Goal: Information Seeking & Learning: Check status

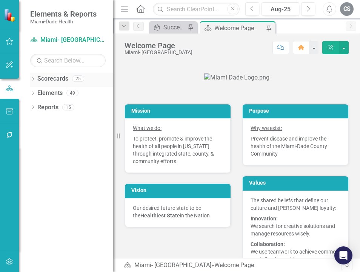
click at [33, 78] on icon "Dropdown" at bounding box center [32, 80] width 5 height 4
click at [37, 94] on icon at bounding box center [37, 93] width 2 height 4
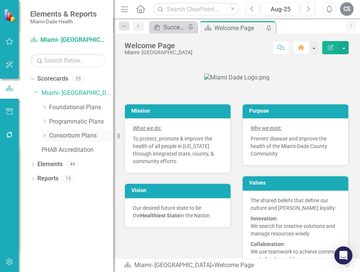
click at [46, 136] on icon "Dropdown" at bounding box center [44, 136] width 6 height 5
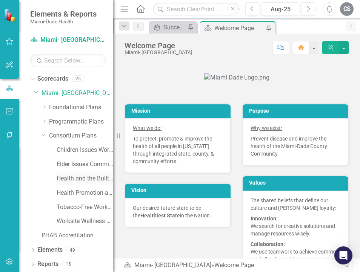
click at [64, 180] on link "Health and the Built Environment Work Plan" at bounding box center [85, 179] width 57 height 9
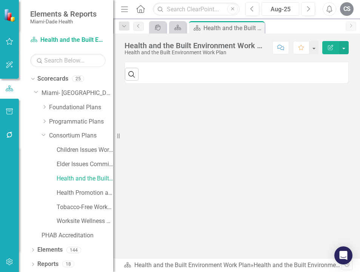
click at [275, 10] on div "Aug-25" at bounding box center [280, 9] width 32 height 9
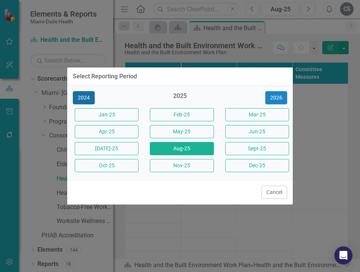
click at [83, 96] on button "2024" at bounding box center [84, 97] width 22 height 13
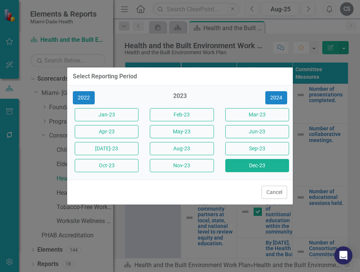
click at [269, 164] on button "Dec-23" at bounding box center [257, 165] width 64 height 13
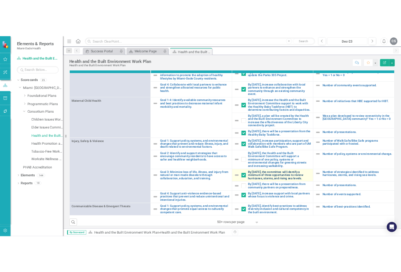
scroll to position [13, 0]
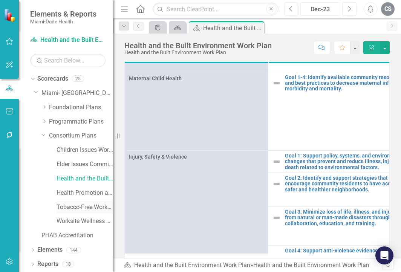
drag, startPoint x: 114, startPoint y: 214, endPoint x: 81, endPoint y: 208, distance: 33.4
click at [81, 208] on div "Elements & Reports Miami-Dade Health Scorecard Health and the Built Environment…" at bounding box center [56, 136] width 113 height 272
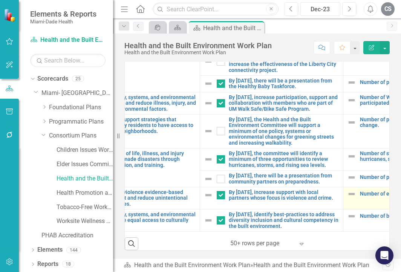
scroll to position [593, 212]
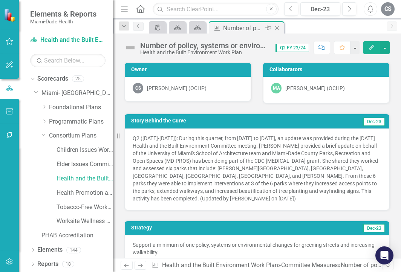
click at [276, 27] on icon "Close" at bounding box center [277, 28] width 8 height 6
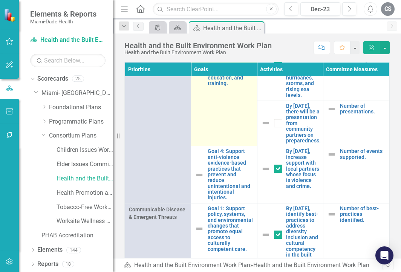
scroll to position [2207, 0]
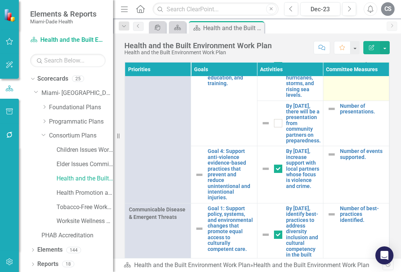
click at [342, 75] on link "Number of strategies identified to address hurricanes, storms, and rising sea l…" at bounding box center [362, 54] width 45 height 41
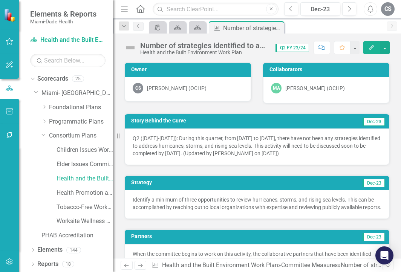
drag, startPoint x: 306, startPoint y: 33, endPoint x: 300, endPoint y: 32, distance: 6.1
click at [306, 33] on div "icon.portal Scorecard Scorecard Committee Measure Number of strategies identifi…" at bounding box center [265, 27] width 236 height 12
click at [277, 28] on icon "Close" at bounding box center [277, 28] width 8 height 6
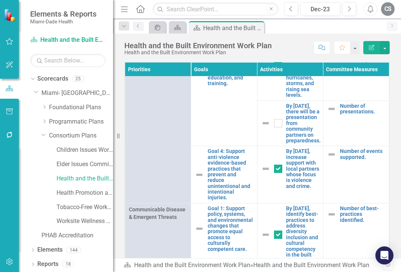
scroll to position [2263, 0]
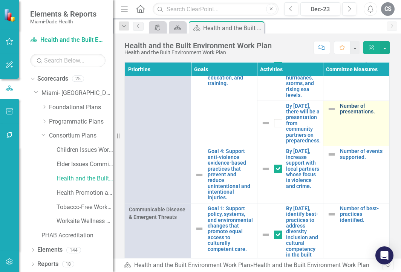
click at [340, 115] on link "Number of presentations." at bounding box center [362, 109] width 45 height 12
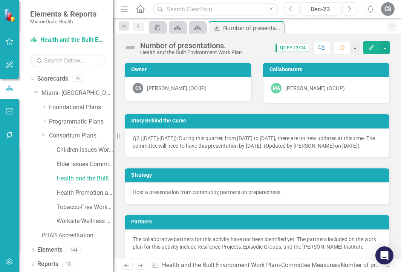
checkbox input "true"
click at [288, 109] on div "Story Behind the Curve Dec-23 Q2 ([DATE]-[DATE]): During this quarter, from [DA…" at bounding box center [257, 131] width 277 height 54
click at [277, 28] on icon at bounding box center [277, 28] width 4 height 4
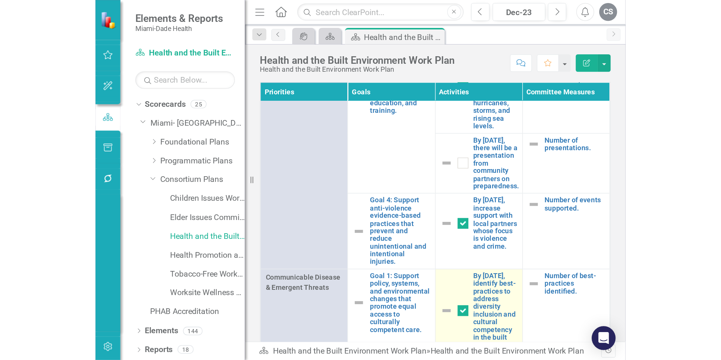
scroll to position [2321, 0]
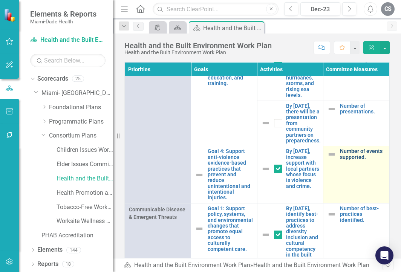
click at [340, 159] on link "Number of events supported." at bounding box center [362, 155] width 45 height 12
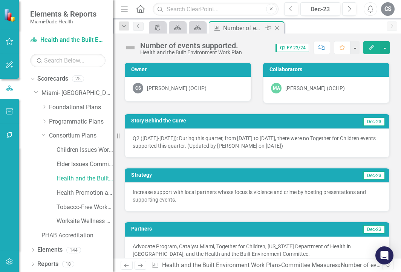
click at [276, 29] on icon "Close" at bounding box center [277, 28] width 8 height 6
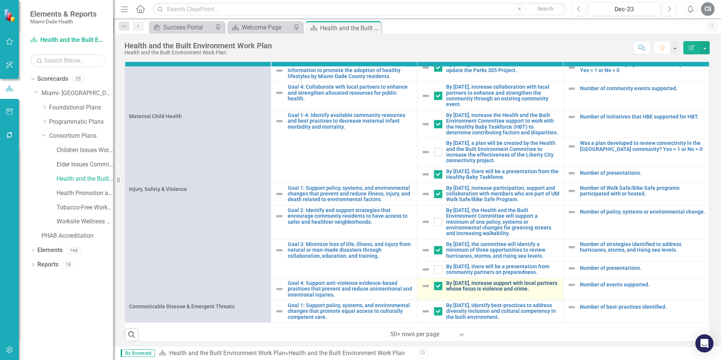
scroll to position [13, 0]
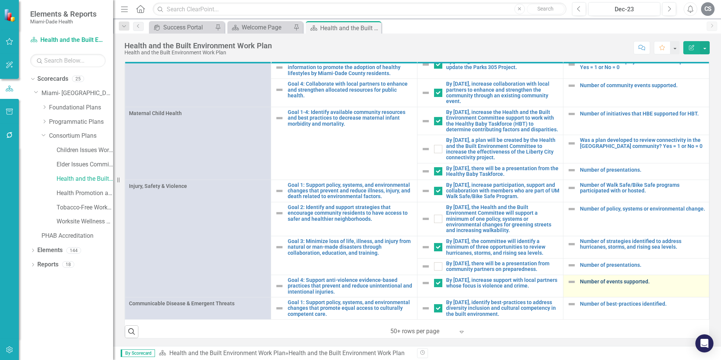
click at [359, 272] on link "Number of events supported." at bounding box center [642, 282] width 125 height 6
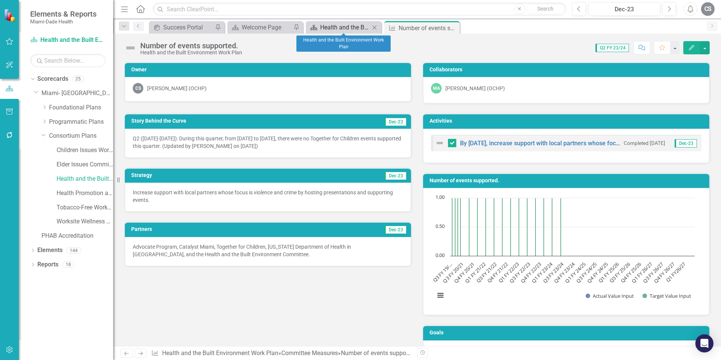
click at [332, 28] on div "Health and the Built Environment Work Plan" at bounding box center [345, 27] width 50 height 9
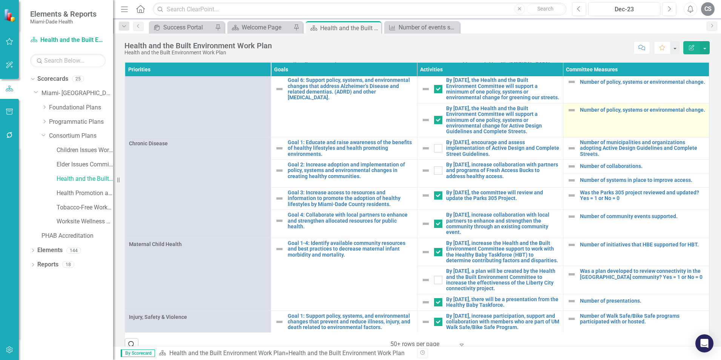
scroll to position [565, 0]
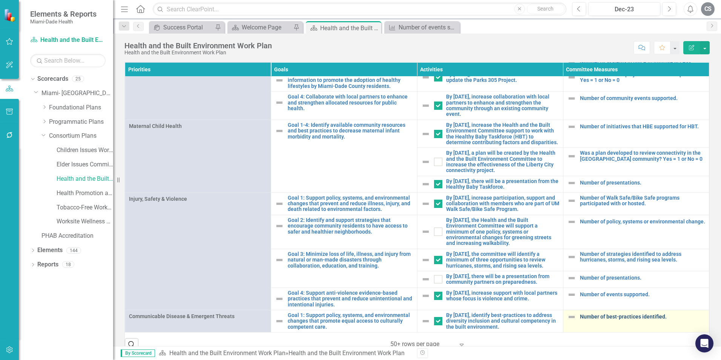
click at [359, 272] on link "Number of best-practices identified." at bounding box center [642, 317] width 125 height 6
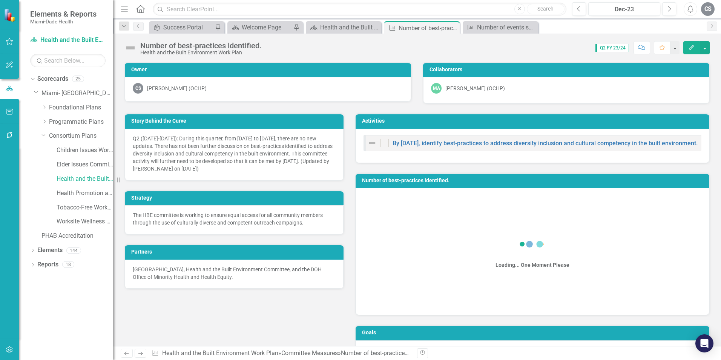
checkbox input "true"
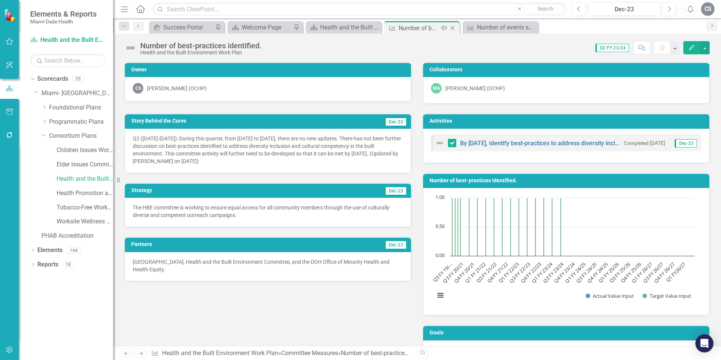
click at [359, 28] on icon "Close" at bounding box center [453, 28] width 8 height 6
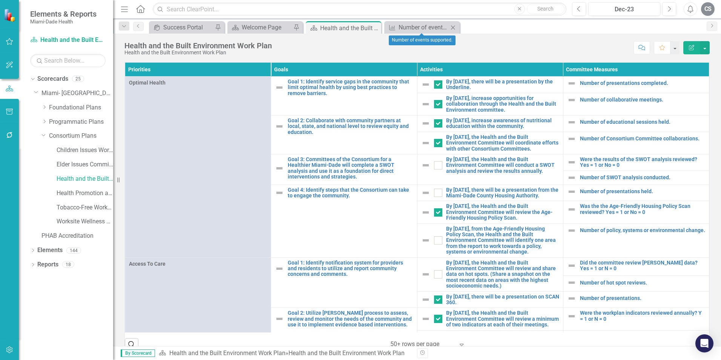
click at [359, 27] on icon "Close" at bounding box center [453, 28] width 8 height 6
click at [359, 50] on div "Score: N/A Dec-23 Completed Comment Favorite Edit Report" at bounding box center [493, 47] width 434 height 13
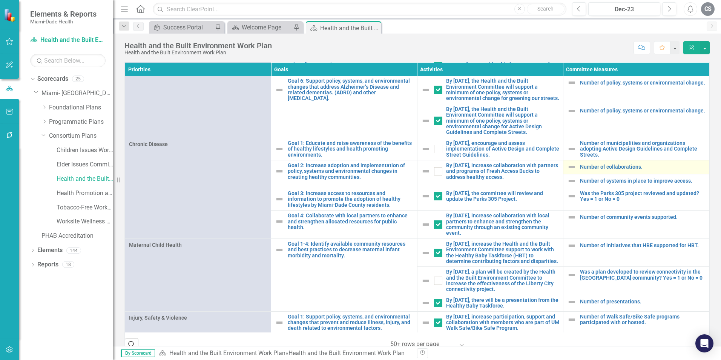
click at [359, 172] on div "Number of collaborations." at bounding box center [636, 167] width 138 height 9
click at [359, 170] on link "Number of collaborations." at bounding box center [642, 167] width 125 height 6
